Goal: Transaction & Acquisition: Purchase product/service

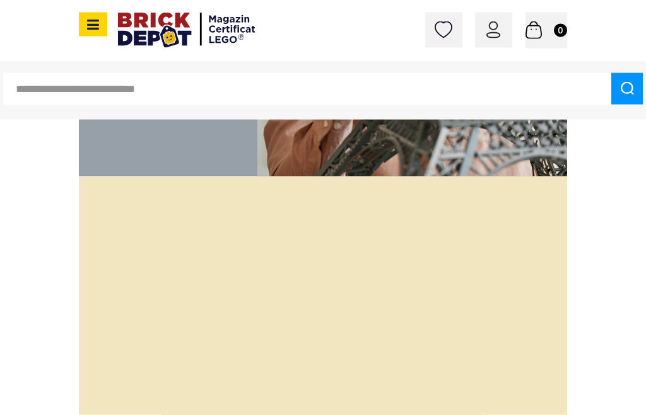
scroll to position [1698, 0]
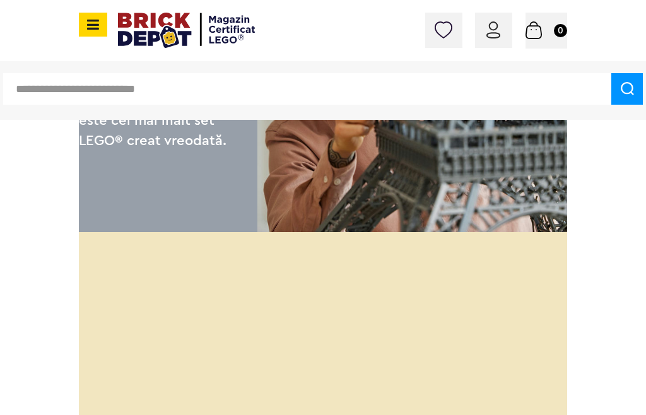
click at [91, 19] on icon at bounding box center [91, 25] width 16 height 14
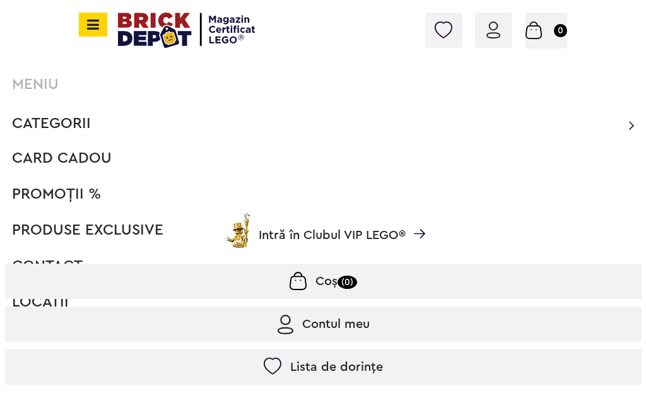
click at [47, 196] on span "PROMOȚII %" at bounding box center [56, 194] width 89 height 15
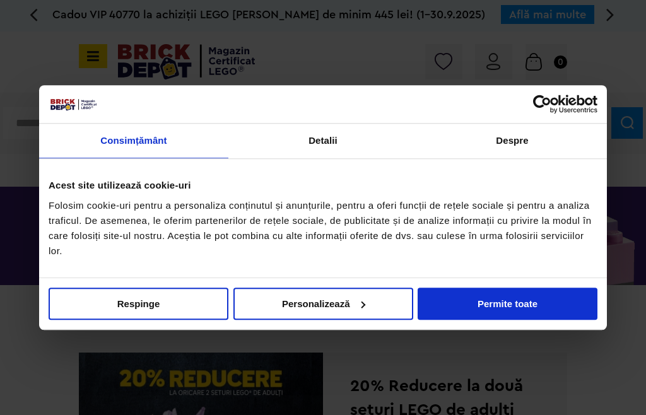
click at [473, 304] on button "Permite toate" at bounding box center [508, 304] width 180 height 32
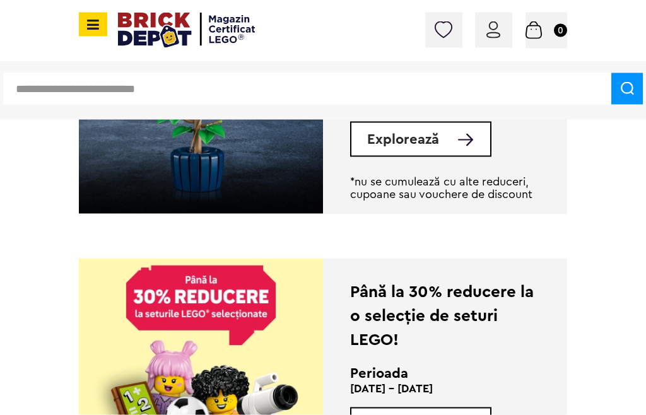
scroll to position [434, 0]
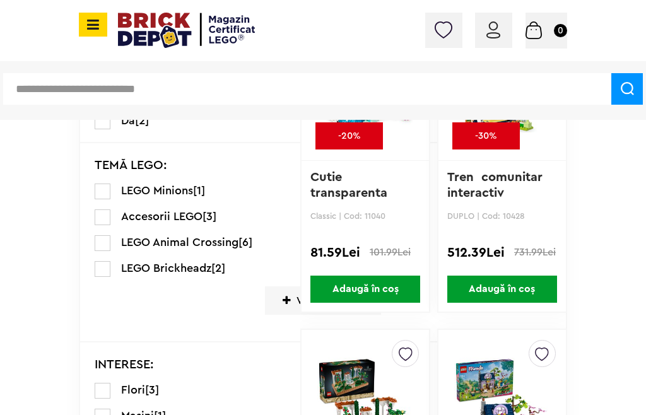
scroll to position [824, 0]
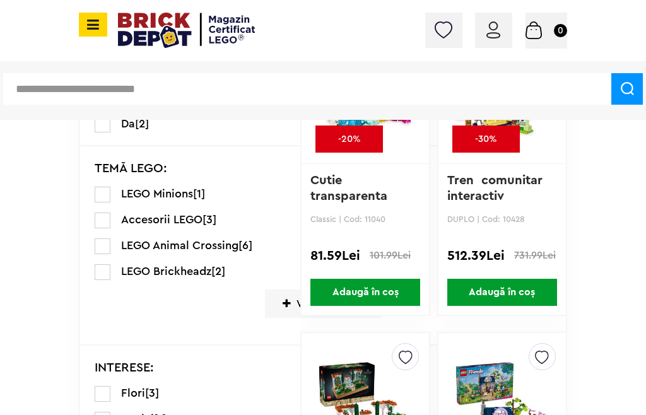
click at [58, 92] on input "text" at bounding box center [307, 89] width 609 height 32
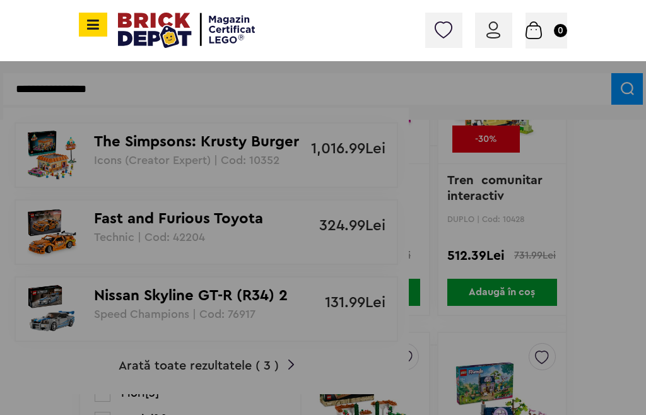
type input "**********"
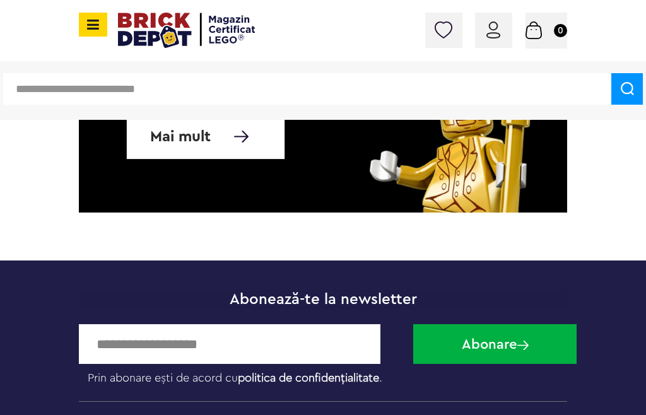
scroll to position [788, 0]
